Goal: Transaction & Acquisition: Purchase product/service

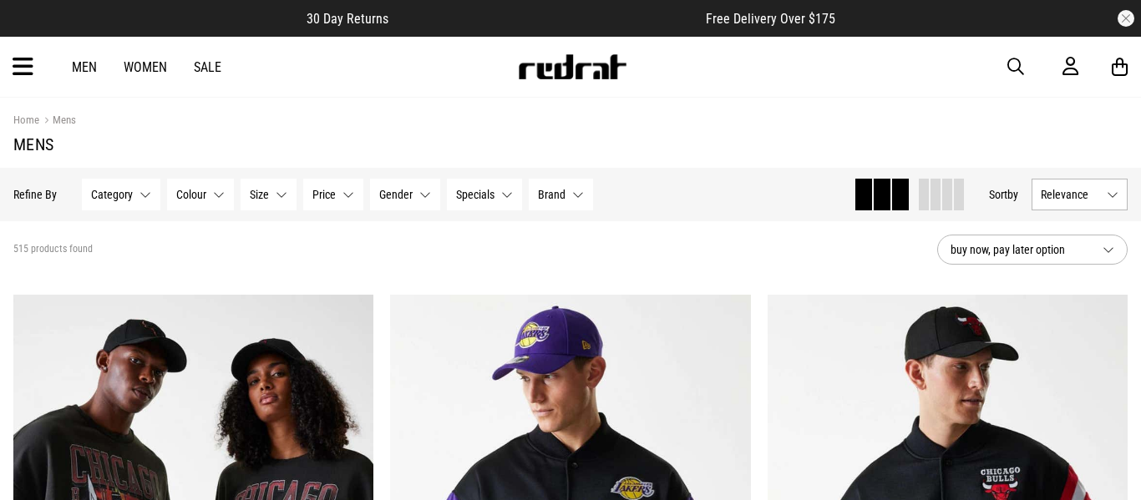
click at [26, 70] on icon at bounding box center [23, 67] width 21 height 28
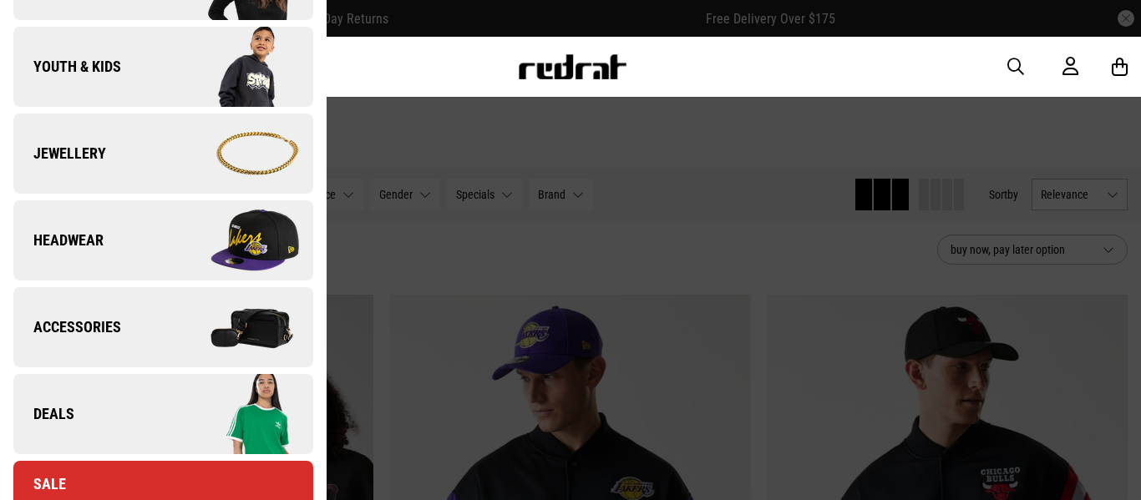
click at [72, 179] on link "Jewellery" at bounding box center [163, 154] width 300 height 80
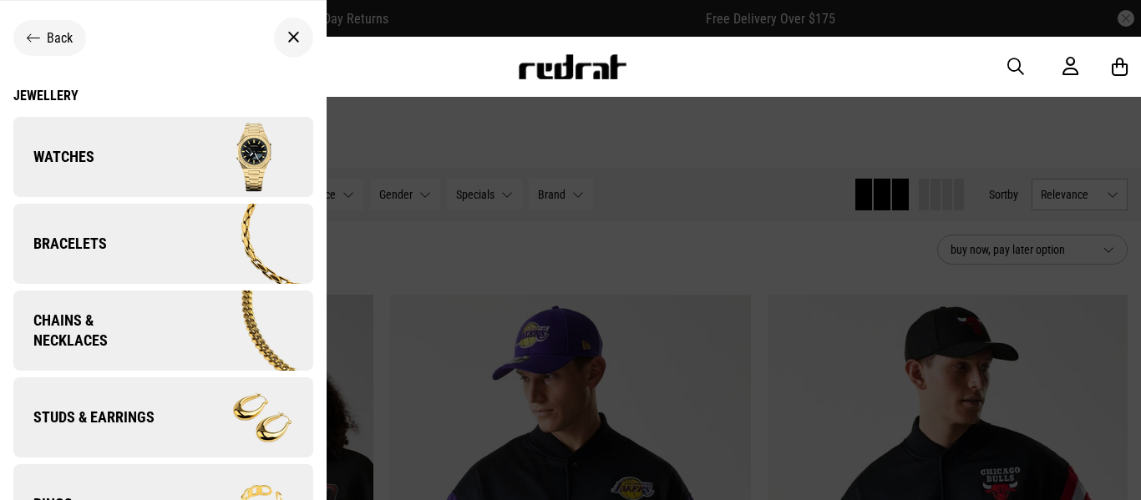
click at [72, 179] on link "Watches" at bounding box center [163, 157] width 300 height 80
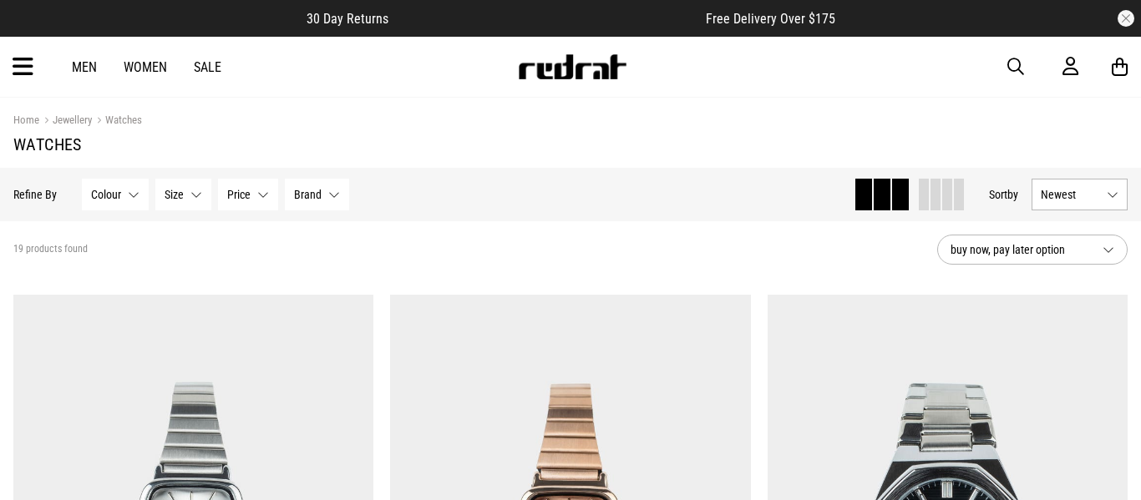
click at [134, 187] on button "Colour None selected" at bounding box center [115, 195] width 67 height 32
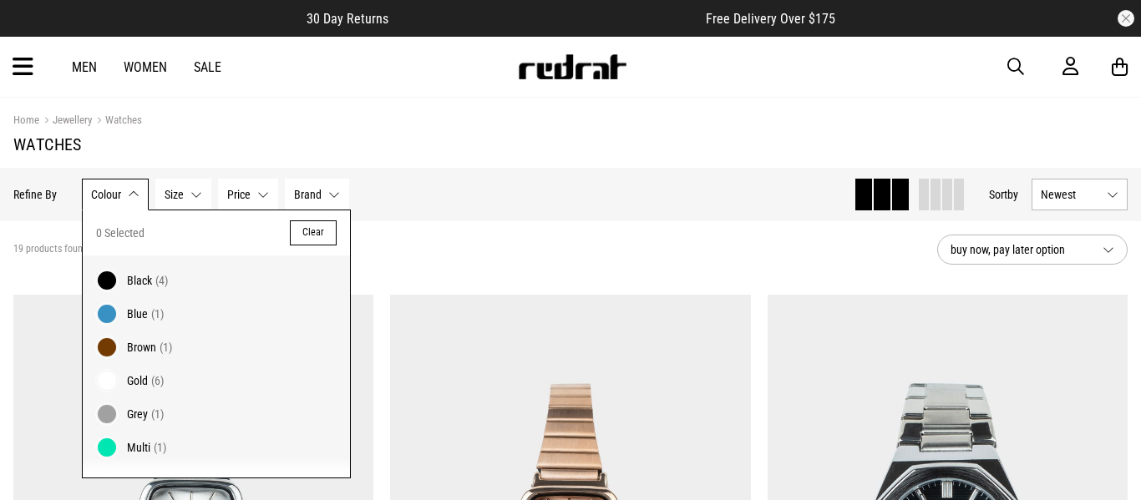
scroll to position [62, 0]
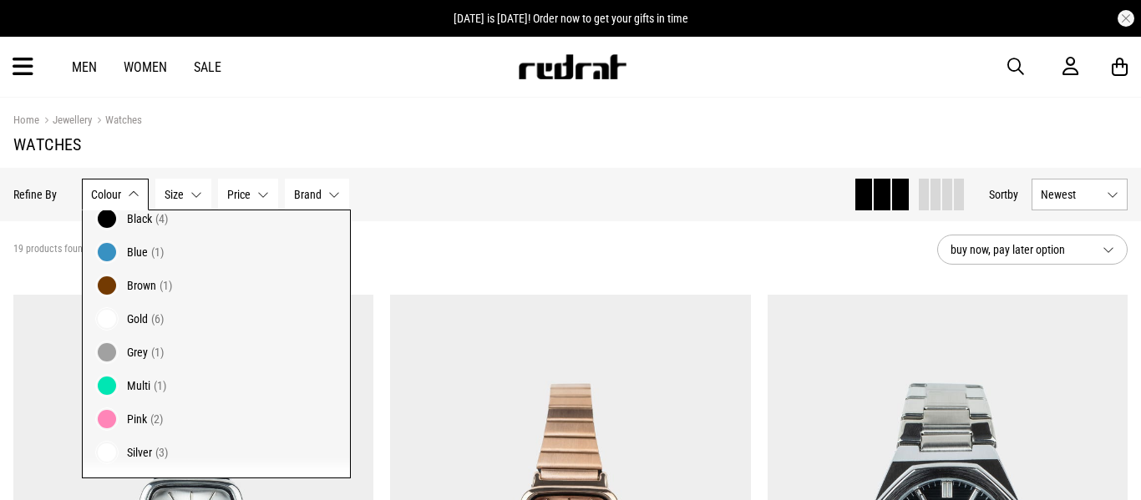
click at [132, 318] on span "Gold" at bounding box center [137, 318] width 21 height 13
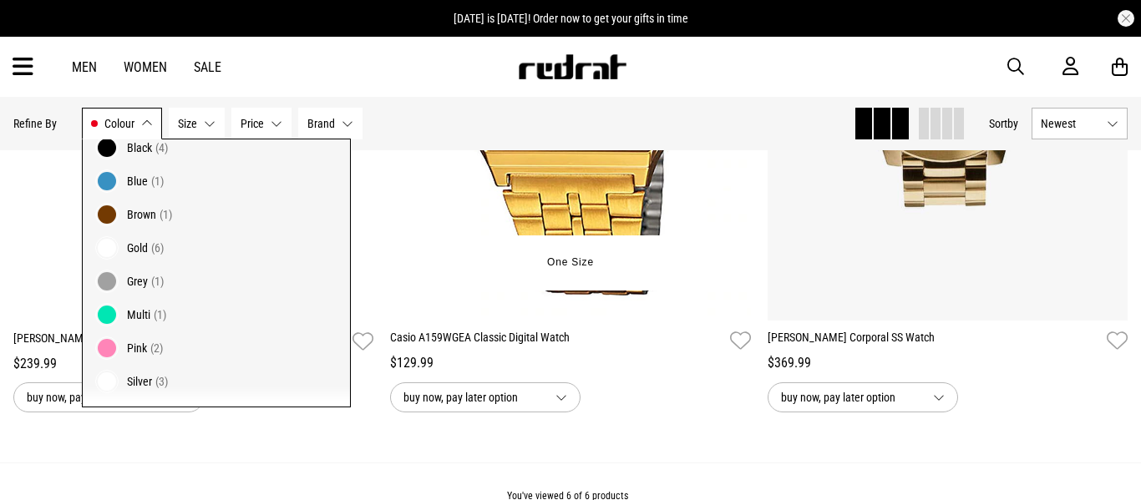
scroll to position [1134, 0]
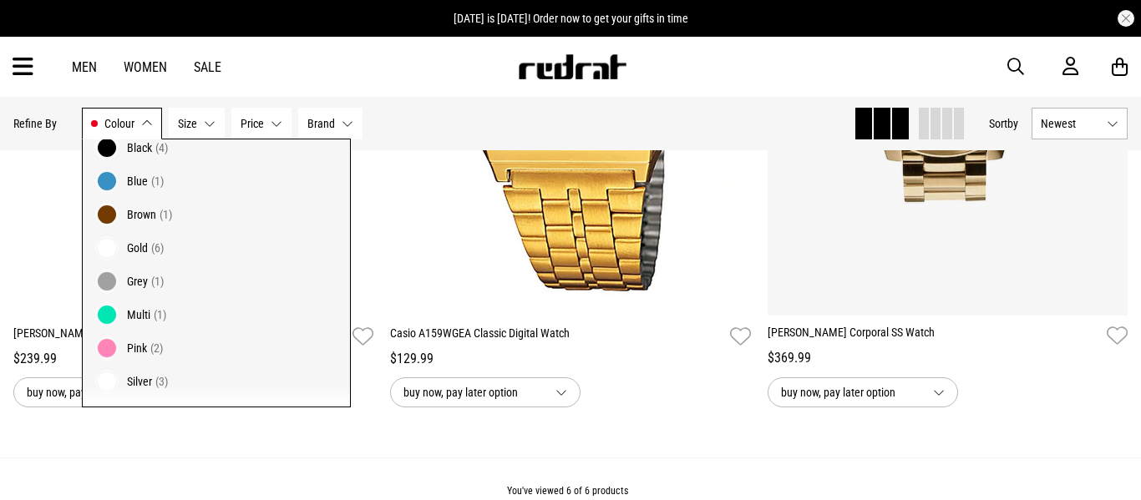
click at [128, 123] on span "Colour" at bounding box center [119, 123] width 30 height 13
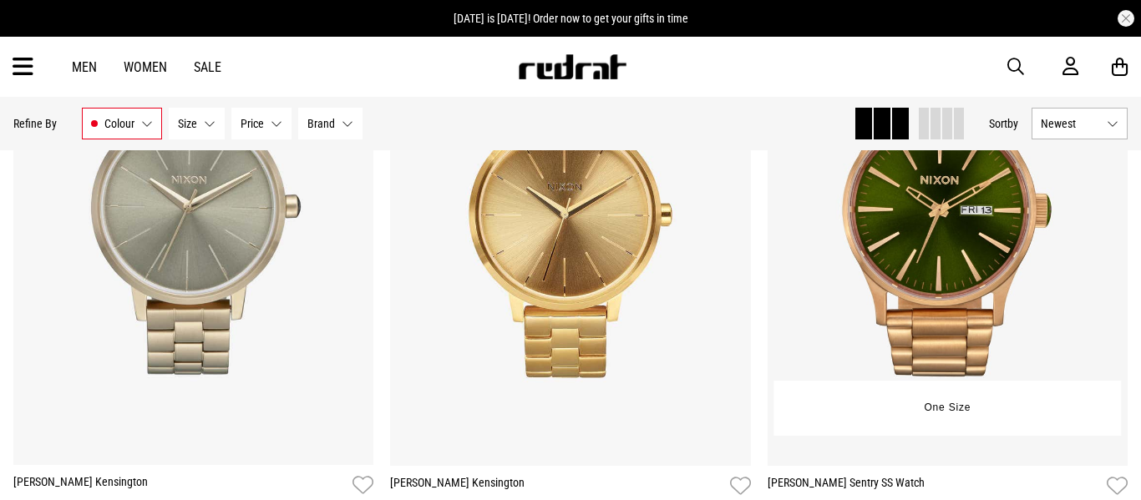
scroll to position [359, 0]
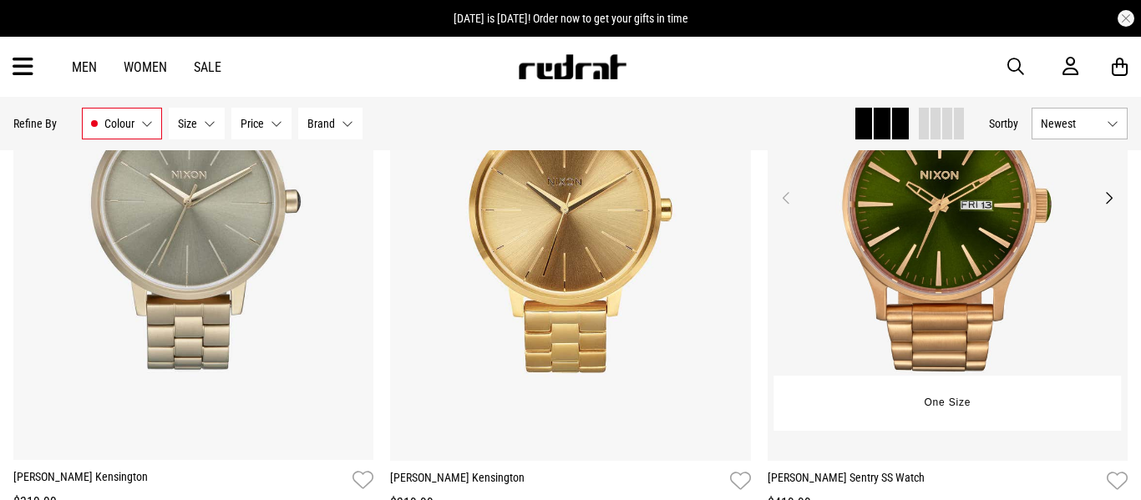
click at [902, 333] on img at bounding box center [948, 208] width 361 height 505
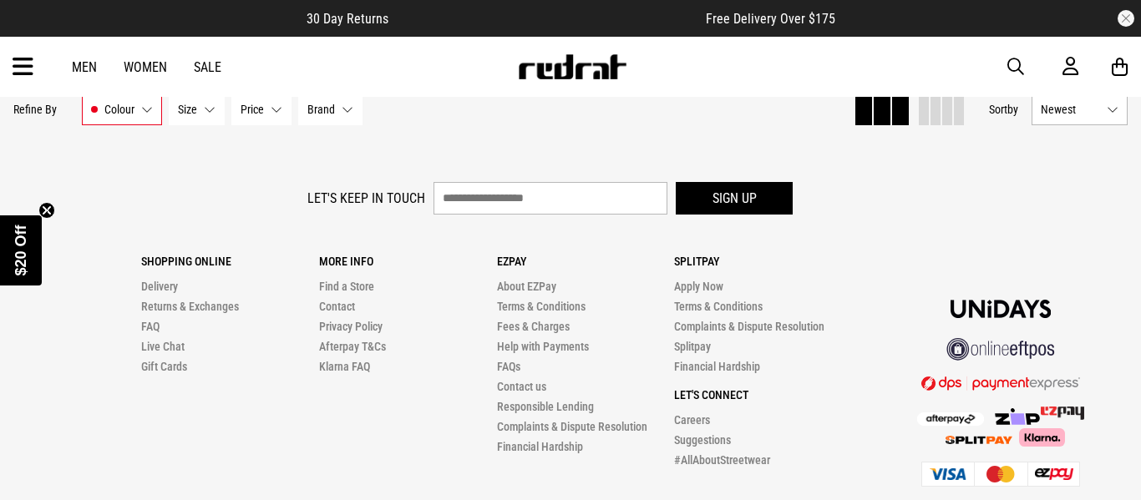
scroll to position [1667, 0]
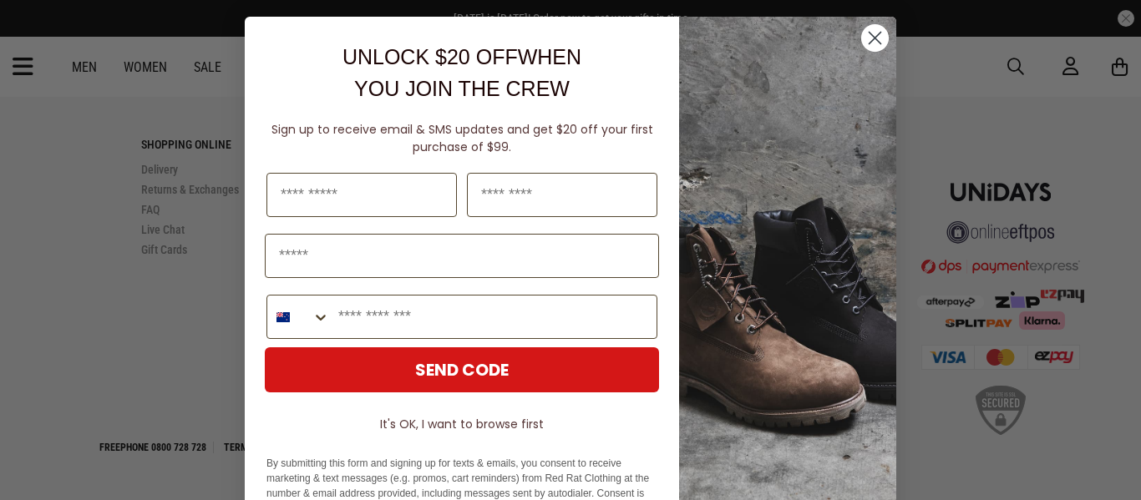
click at [870, 34] on icon "Close dialog" at bounding box center [876, 39] width 12 height 12
